Goal: Task Accomplishment & Management: Manage account settings

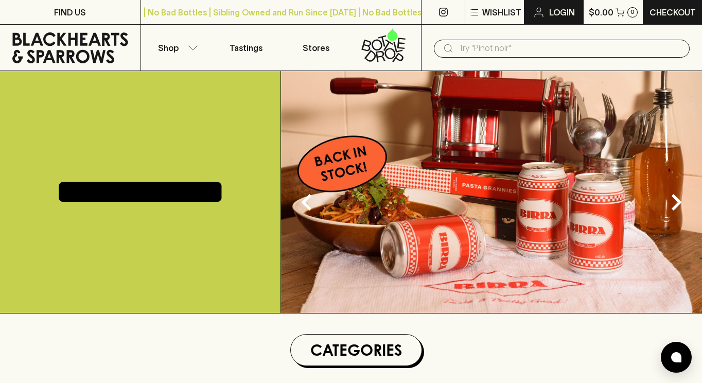
click at [557, 9] on p "Login" at bounding box center [562, 12] width 26 height 12
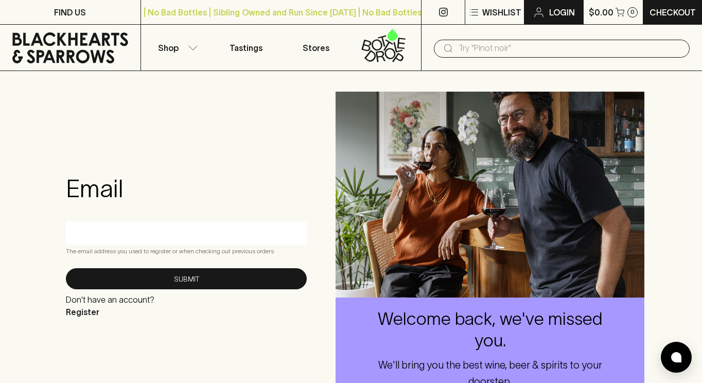
click at [557, 8] on p "Login" at bounding box center [562, 12] width 26 height 12
click at [160, 240] on input "text" at bounding box center [186, 232] width 225 height 16
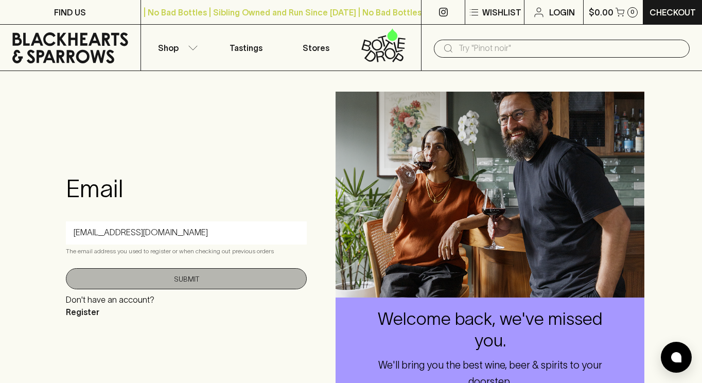
click at [196, 276] on button "Submit" at bounding box center [186, 278] width 241 height 21
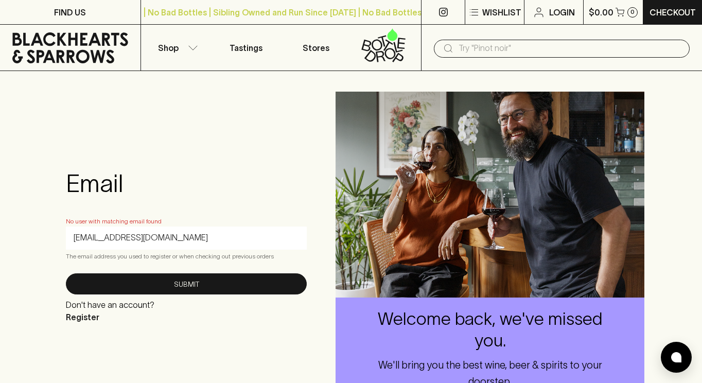
click at [158, 241] on input "[EMAIL_ADDRESS][DOMAIN_NAME]" at bounding box center [186, 237] width 225 height 16
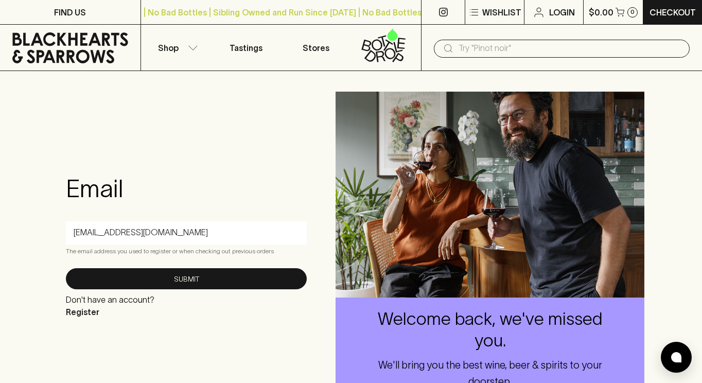
type input "[EMAIL_ADDRESS][DOMAIN_NAME]"
click at [66, 268] on button "Submit" at bounding box center [186, 278] width 241 height 21
